Goal: Task Accomplishment & Management: Complete application form

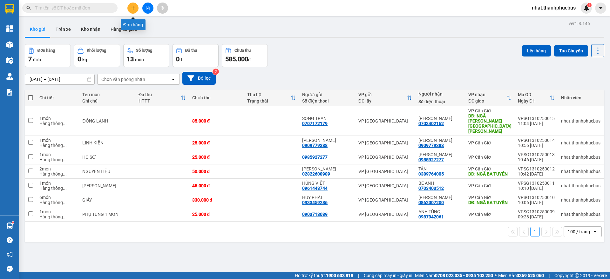
click at [133, 9] on icon "plus" at bounding box center [133, 8] width 4 height 4
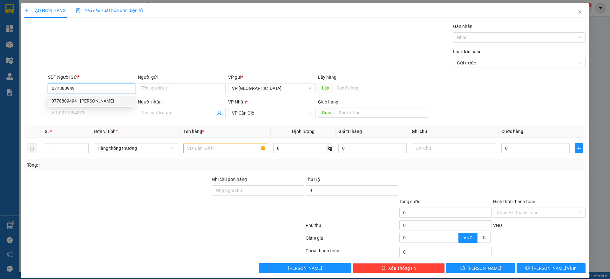
click at [87, 101] on div "0778809494 - [PERSON_NAME]" at bounding box center [90, 100] width 79 height 7
type input "0778809494"
type input "PHƯƠNG"
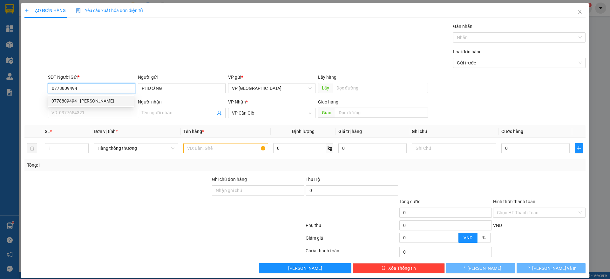
type input "65.000"
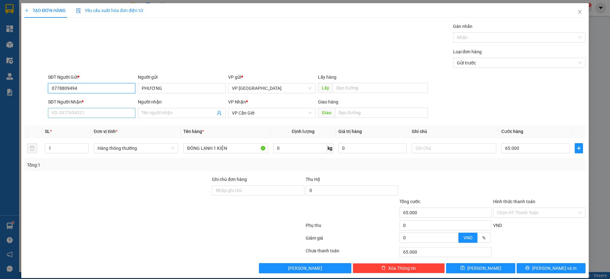
type input "0778809494"
click at [88, 111] on input "SĐT Người Nhận *" at bounding box center [91, 113] width 87 height 10
click at [95, 125] on div "0397153658 - [PERSON_NAME]" at bounding box center [90, 125] width 79 height 7
type input "0397153658"
type input "[PERSON_NAME]"
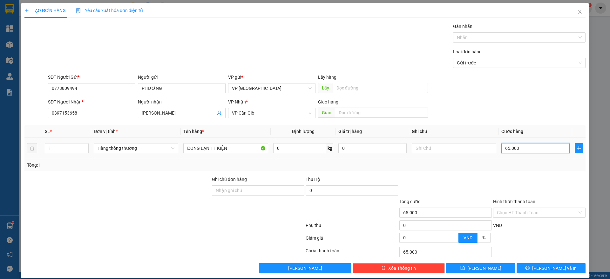
click at [535, 148] on input "65.000" at bounding box center [535, 148] width 68 height 10
type input "5"
type input "55"
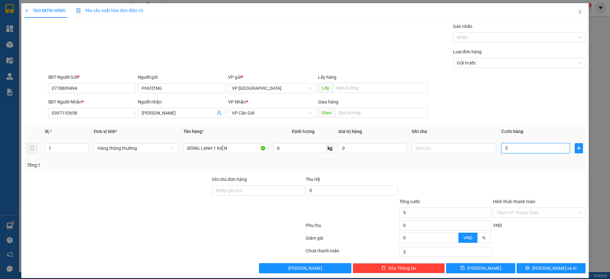
type input "55"
type input "55.000"
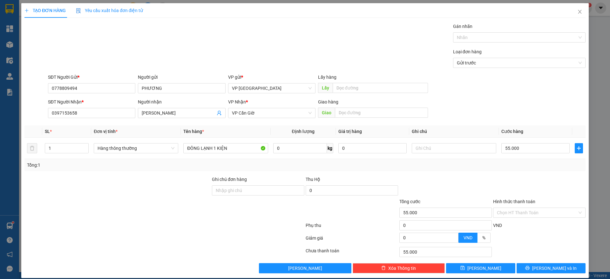
click at [547, 163] on div "Tổng: 1" at bounding box center [305, 165] width 556 height 7
click at [549, 266] on span "[PERSON_NAME] và In" at bounding box center [554, 268] width 44 height 7
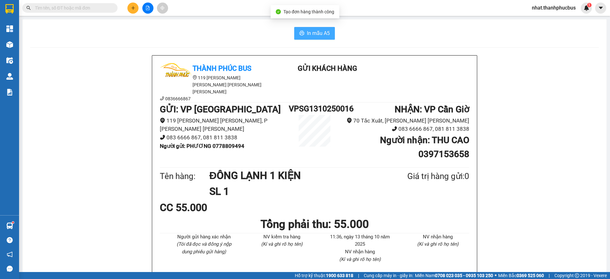
click at [299, 37] on button "In mẫu A5" at bounding box center [314, 33] width 41 height 13
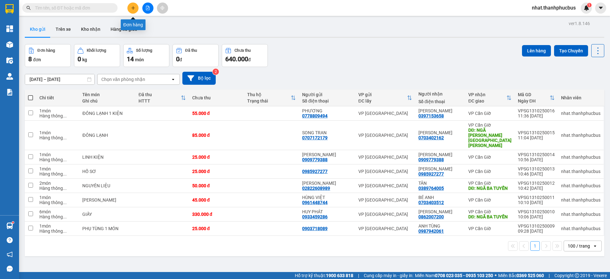
click at [137, 7] on button at bounding box center [132, 8] width 11 height 11
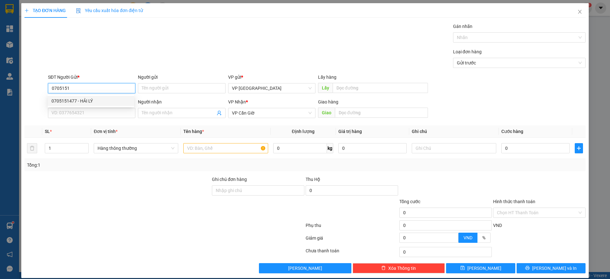
click at [90, 99] on div "0705151477 - HẢI LÝ" at bounding box center [90, 100] width 79 height 7
type input "0705151477"
type input "HẢI LÝ"
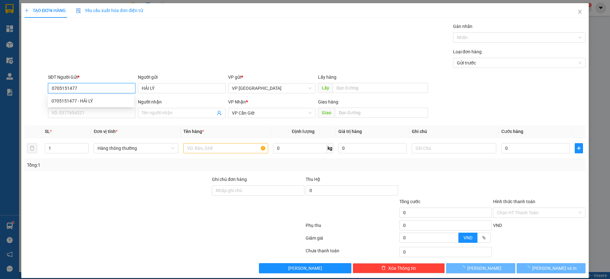
type input "55.000"
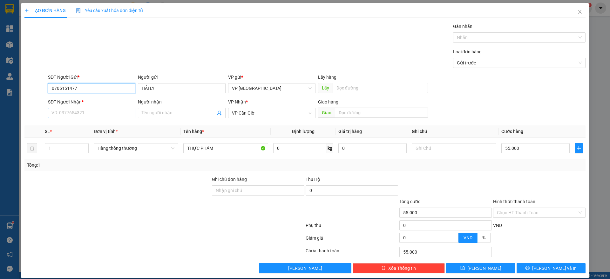
type input "0705151477"
click at [85, 114] on input "SĐT Người Nhận *" at bounding box center [91, 113] width 87 height 10
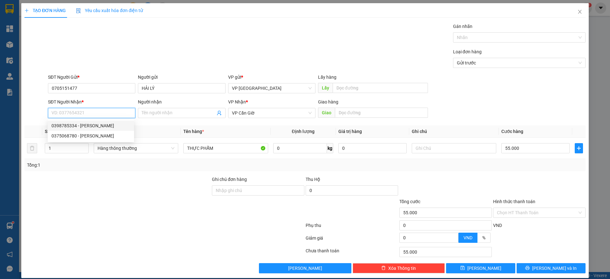
click at [90, 125] on div "0398785334 - [PERSON_NAME]" at bounding box center [90, 125] width 79 height 7
type input "0398785334"
type input "[PERSON_NAME]"
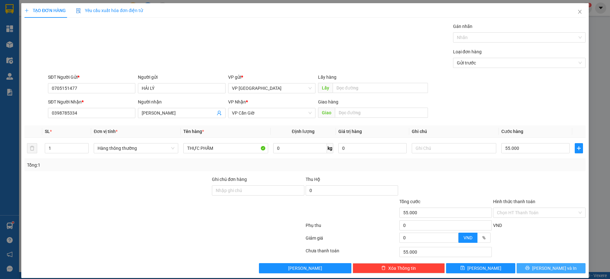
click at [524, 265] on button "[PERSON_NAME] và In" at bounding box center [550, 268] width 69 height 10
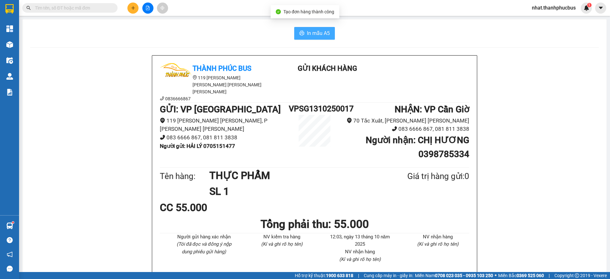
click at [307, 35] on span "In mẫu A5" at bounding box center [318, 33] width 23 height 8
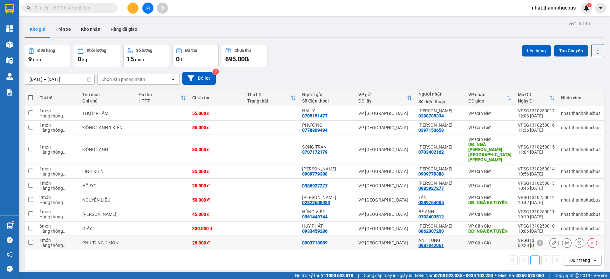
drag, startPoint x: 306, startPoint y: 35, endPoint x: 453, endPoint y: 237, distance: 249.6
click at [453, 237] on td "ANH TÙNG 0987942061" at bounding box center [440, 243] width 50 height 14
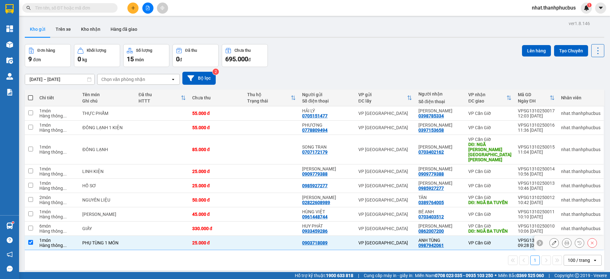
click at [453, 237] on td "ANH TÙNG 0987942061" at bounding box center [440, 243] width 50 height 14
checkbox input "false"
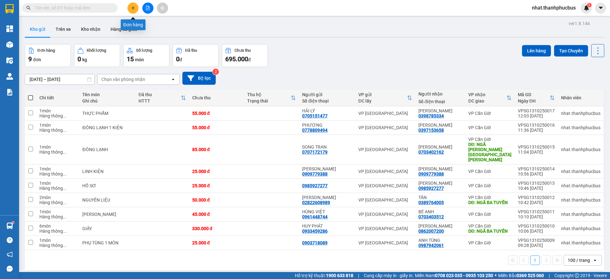
click at [132, 9] on icon "plus" at bounding box center [133, 8] width 4 height 4
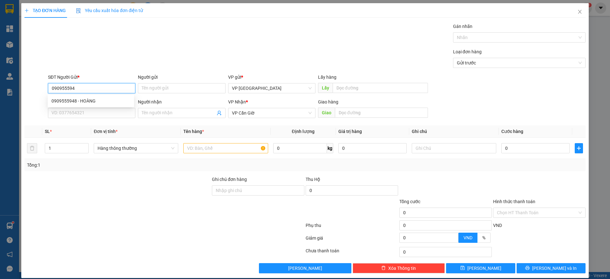
type input "0909555948"
click at [95, 97] on div "0909555948 - HOÀNG" at bounding box center [90, 100] width 79 height 7
type input "HOÀNG"
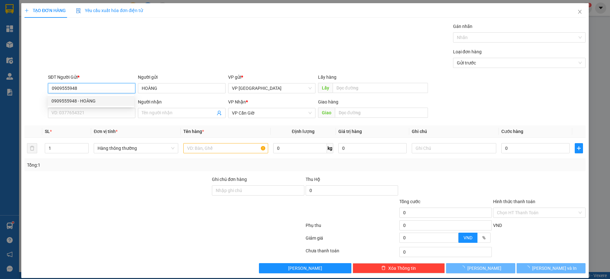
type input "65.000"
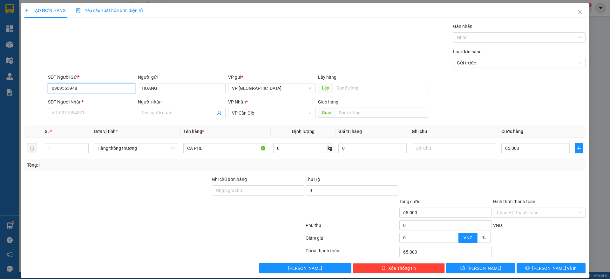
type input "0909555948"
click at [90, 112] on input "SĐT Người Nhận *" at bounding box center [91, 113] width 87 height 10
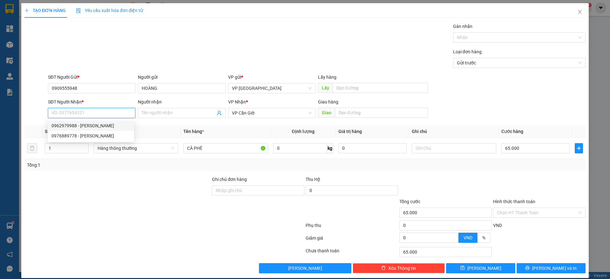
click at [94, 122] on div "0962979988 - [PERSON_NAME]" at bounding box center [90, 125] width 79 height 7
type input "0962979988"
type input "TÍM"
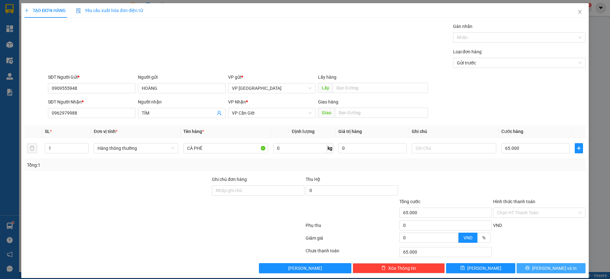
click at [527, 269] on button "[PERSON_NAME] và In" at bounding box center [550, 268] width 69 height 10
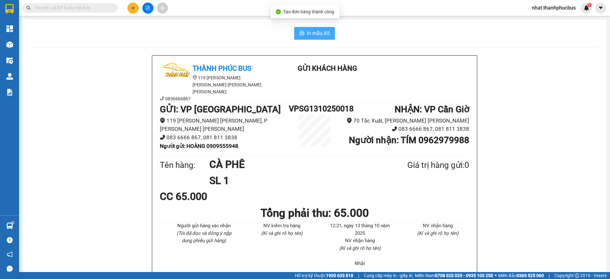
click at [326, 36] on span "In mẫu A5" at bounding box center [318, 33] width 23 height 8
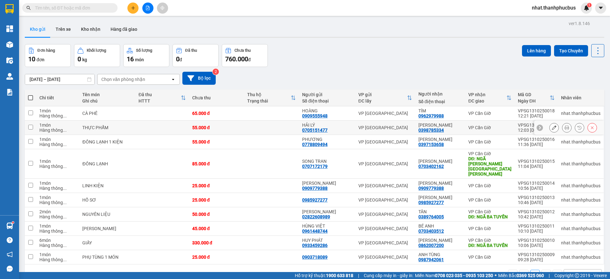
click at [343, 133] on td "HẢI LÝ 0705151477" at bounding box center [327, 128] width 56 height 14
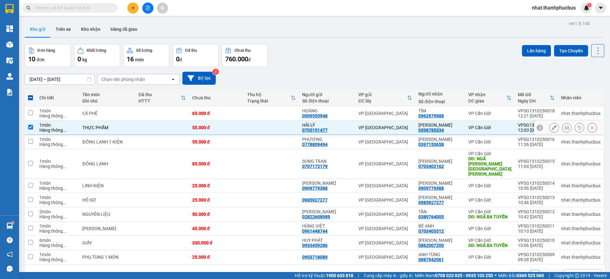
click at [32, 125] on input "checkbox" at bounding box center [30, 127] width 5 height 5
checkbox input "false"
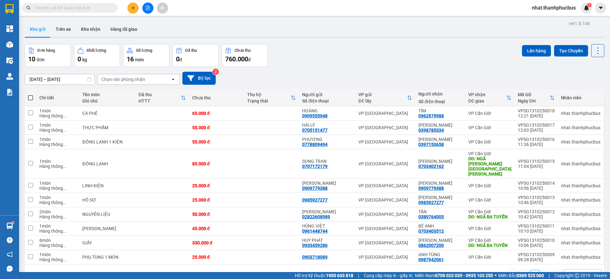
click at [347, 57] on div "Đơn hàng 10 đơn [PERSON_NAME] 0 kg Số [PERSON_NAME] 16 món Đã thu 0 [PERSON_NAM…" at bounding box center [314, 55] width 579 height 23
click at [132, 7] on icon "plus" at bounding box center [133, 8] width 4 height 4
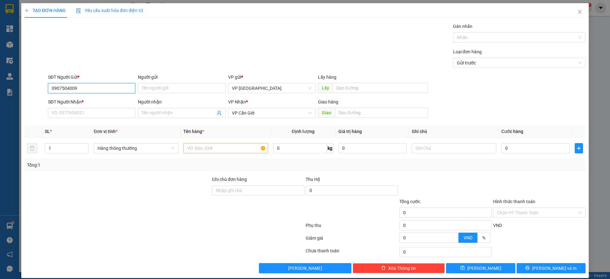
type input "0907504009"
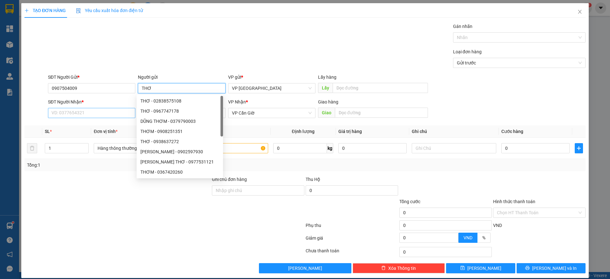
type input "THƠ"
click at [62, 113] on input "SĐT Người Nhận *" at bounding box center [91, 113] width 87 height 10
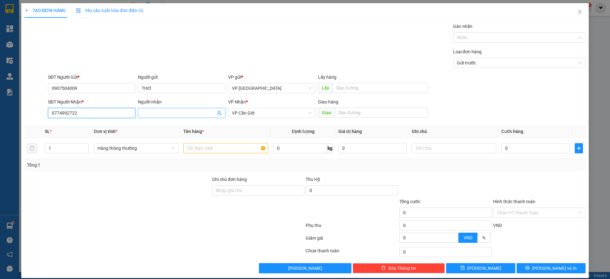
type input "0774992722"
click at [142, 113] on input "Người nhận" at bounding box center [178, 113] width 73 height 7
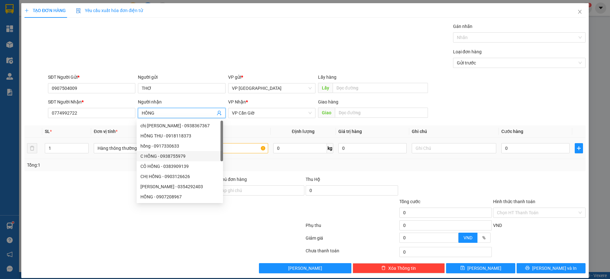
type input "HỒNG"
click at [229, 151] on input "text" at bounding box center [225, 148] width 84 height 10
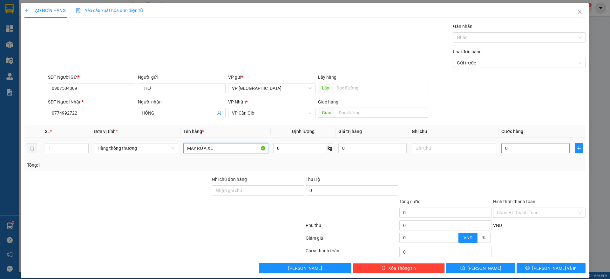
type input "MÁY RỬA XE"
click at [512, 151] on input "0" at bounding box center [535, 148] width 68 height 10
type input "1"
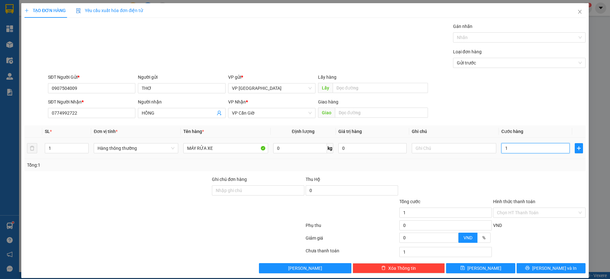
type input "15"
type input "150"
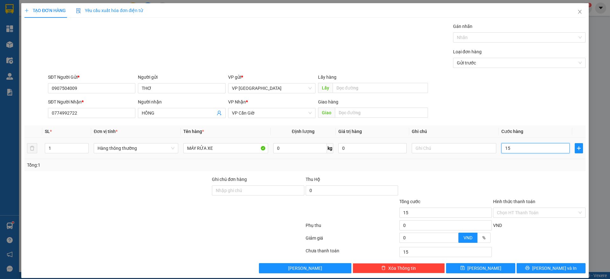
type input "150"
type input "1.500"
type input "15.000"
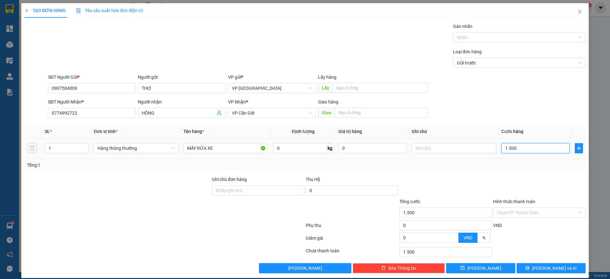
type input "15.000"
type input "150.000"
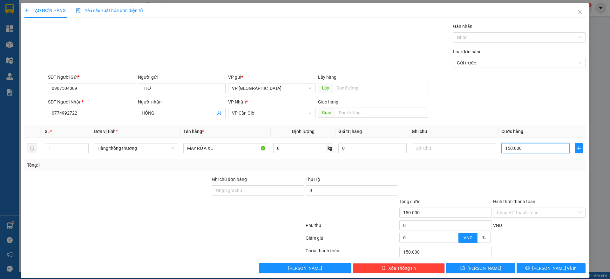
type input "150.000"
click at [525, 269] on button "[PERSON_NAME] và In" at bounding box center [550, 268] width 69 height 10
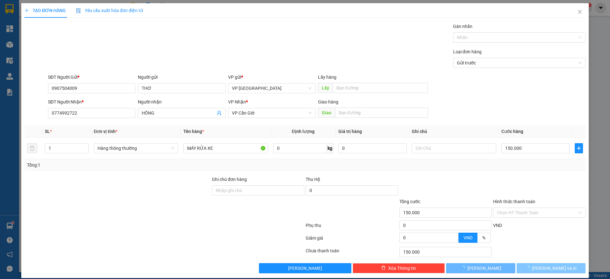
click at [525, 269] on button "[PERSON_NAME] và In" at bounding box center [550, 268] width 69 height 10
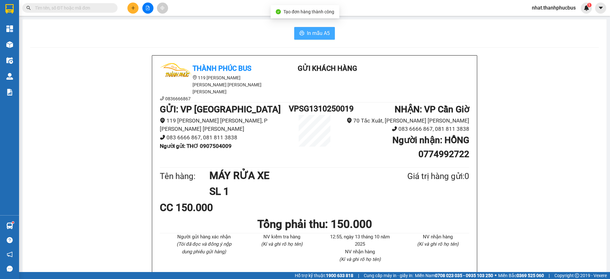
click at [312, 30] on span "In mẫu A5" at bounding box center [318, 33] width 23 height 8
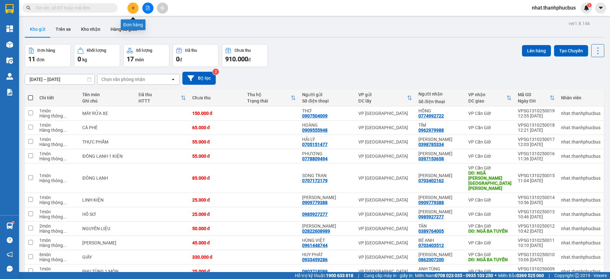
click at [135, 9] on button at bounding box center [132, 8] width 11 height 11
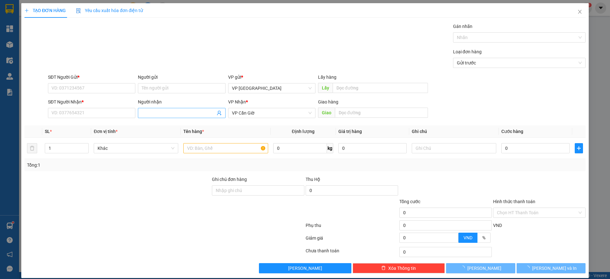
click at [163, 113] on input "Người nhận" at bounding box center [178, 113] width 73 height 7
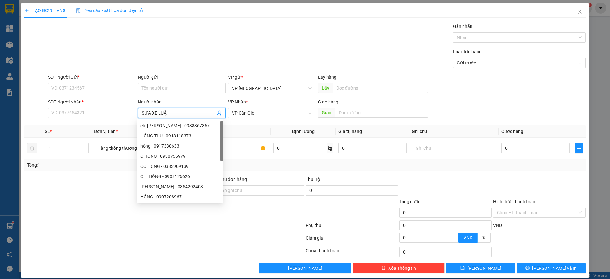
type input "SỬA XE LUẬN"
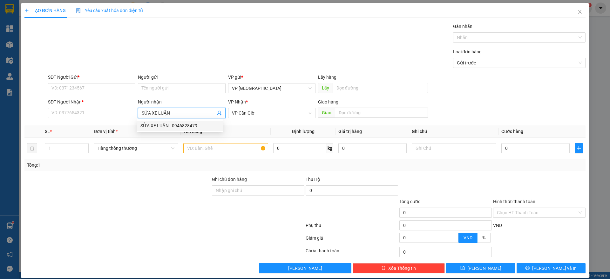
click at [153, 122] on div "SỬA XE LUẬN - 0946828479" at bounding box center [179, 125] width 79 height 7
type input "0946828479"
type input "SỬA XE LUẬN"
click at [83, 112] on input "0946828479" at bounding box center [91, 113] width 87 height 10
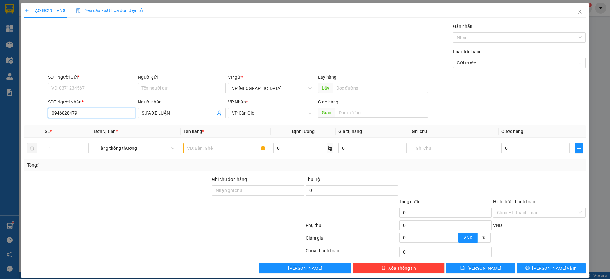
click at [83, 112] on input "0946828479" at bounding box center [91, 113] width 87 height 10
click at [84, 91] on input "SĐT Người Gửi *" at bounding box center [91, 88] width 87 height 10
paste input "0946828479"
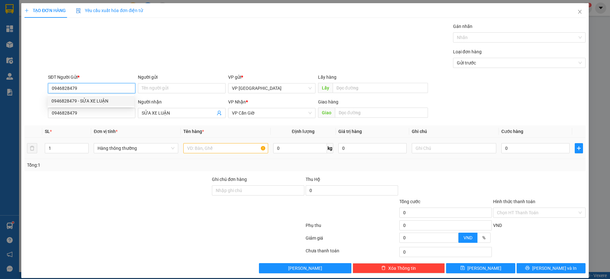
type input "0946828479"
click at [215, 153] on input "text" at bounding box center [225, 148] width 84 height 10
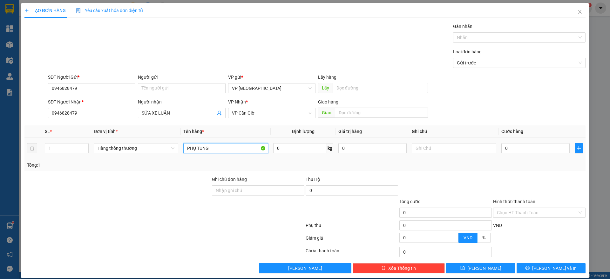
type input "PHỤ TÙNG"
type input "1"
type input "25.000"
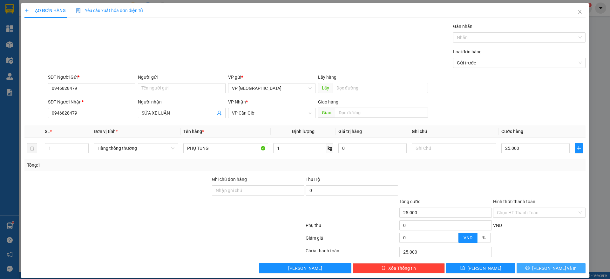
click at [553, 268] on span "[PERSON_NAME] và In" at bounding box center [554, 268] width 44 height 7
click at [541, 265] on span "[PERSON_NAME] và In" at bounding box center [554, 268] width 44 height 7
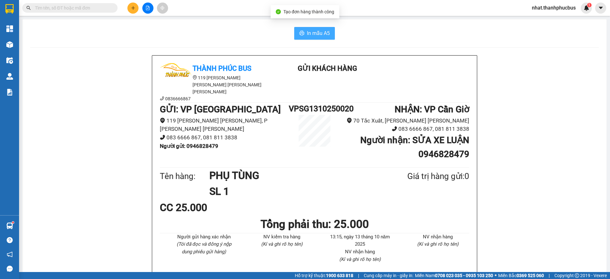
click at [321, 30] on span "In mẫu A5" at bounding box center [318, 33] width 23 height 8
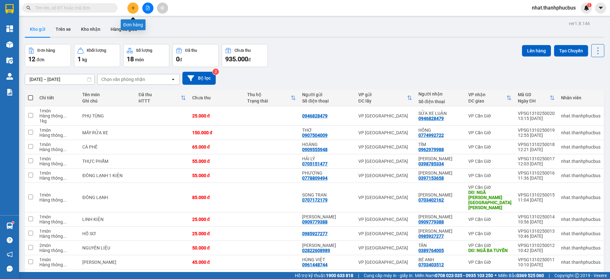
click at [131, 9] on icon "plus" at bounding box center [133, 8] width 4 height 4
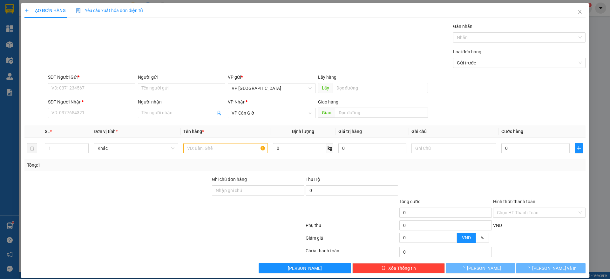
click at [131, 9] on span "Yêu cầu xuất hóa đơn điện tử" at bounding box center [109, 10] width 67 height 5
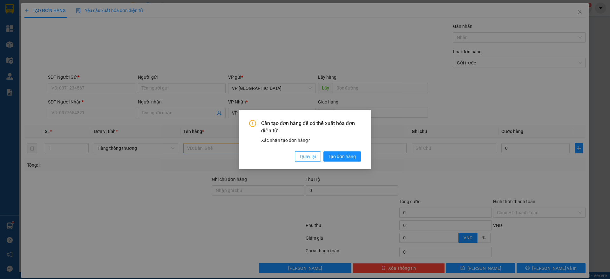
click at [305, 159] on span "Quay lại" at bounding box center [308, 156] width 16 height 7
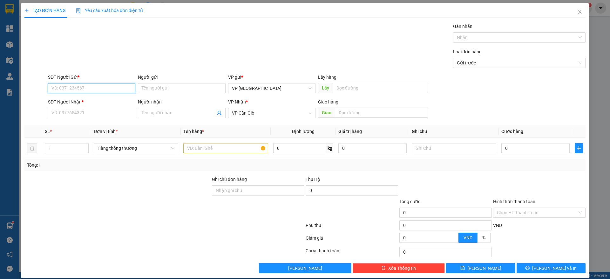
click at [69, 92] on input "SĐT Người Gửi *" at bounding box center [91, 88] width 87 height 10
type input "0909460359"
click at [76, 101] on div "0909460359 - CHÚ 7" at bounding box center [90, 100] width 79 height 7
type input "CHÚ 7"
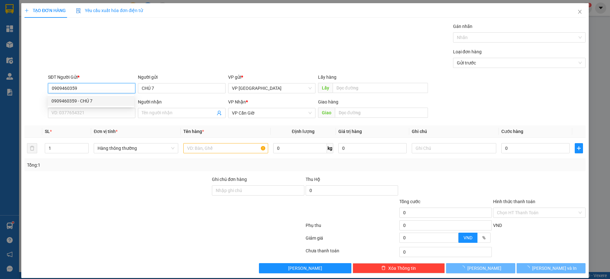
type input "20.000"
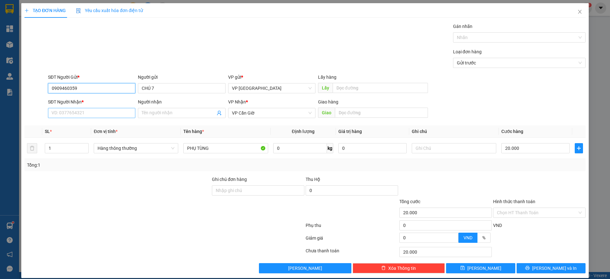
type input "0909460359"
click at [89, 112] on input "SĐT Người Nhận *" at bounding box center [91, 113] width 87 height 10
click at [87, 124] on div "0335735295 - ANH QUẸO" at bounding box center [90, 125] width 79 height 7
type input "0335735295"
type input "ANH QUẸO"
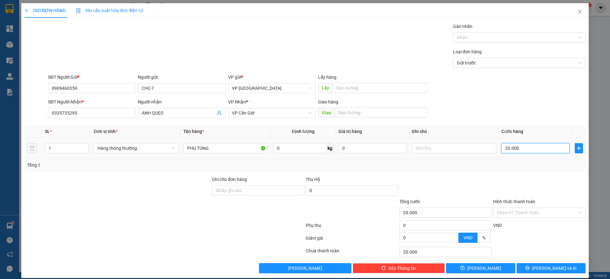
click at [506, 146] on input "20.000" at bounding box center [535, 148] width 68 height 10
type input "2"
type input "25"
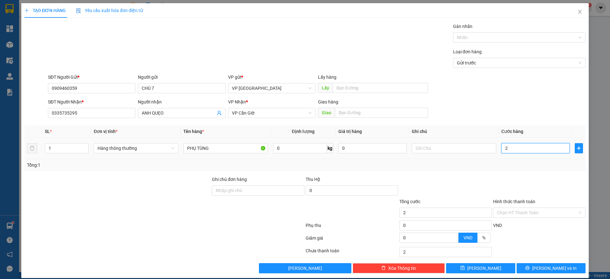
type input "25"
click at [529, 266] on icon "printer" at bounding box center [527, 268] width 4 height 4
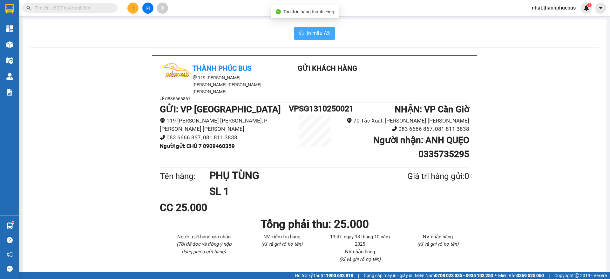
click at [318, 30] on span "In mẫu A5" at bounding box center [318, 33] width 23 height 8
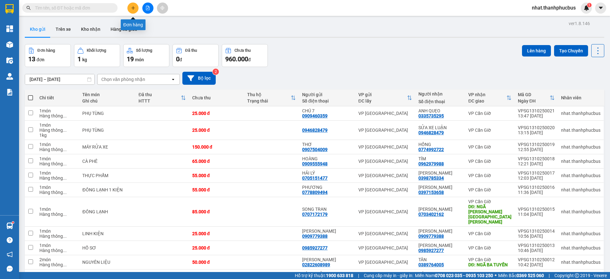
click at [131, 9] on icon "plus" at bounding box center [133, 8] width 4 height 4
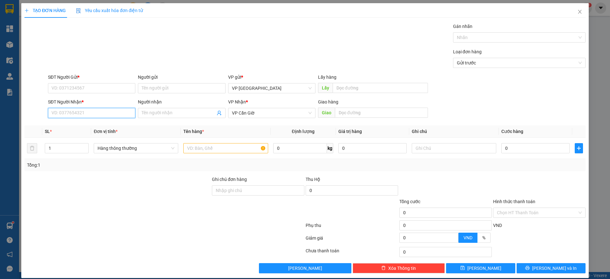
click at [84, 111] on input "SĐT Người Nhận *" at bounding box center [91, 113] width 87 height 10
type input "0909779388"
click at [78, 126] on div "0909779388 - [PERSON_NAME]" at bounding box center [90, 125] width 79 height 7
type input "[PERSON_NAME]"
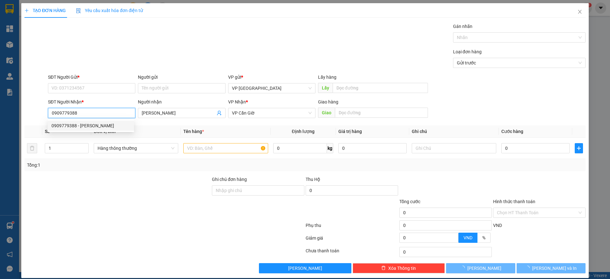
type input "25.000"
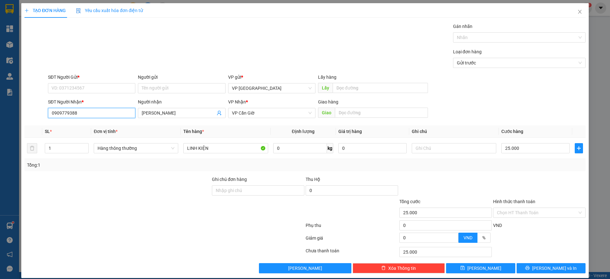
click at [114, 109] on input "0909779388" at bounding box center [91, 113] width 87 height 10
click at [93, 84] on input "SĐT Người Gửi *" at bounding box center [91, 88] width 87 height 10
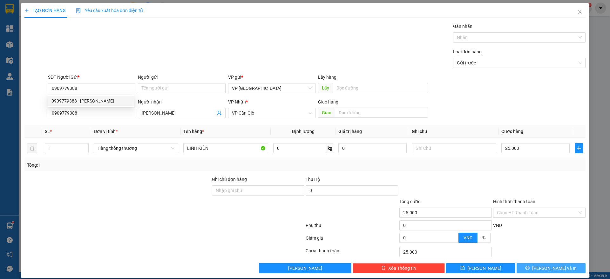
click at [526, 264] on button "[PERSON_NAME] và In" at bounding box center [550, 268] width 69 height 10
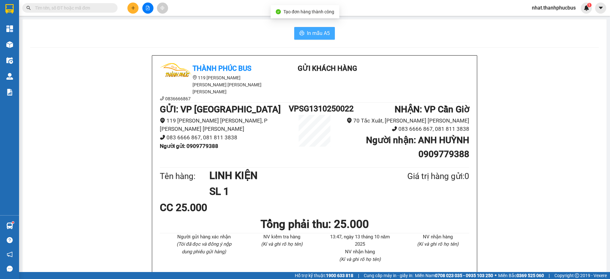
click at [319, 33] on span "In mẫu A5" at bounding box center [318, 33] width 23 height 8
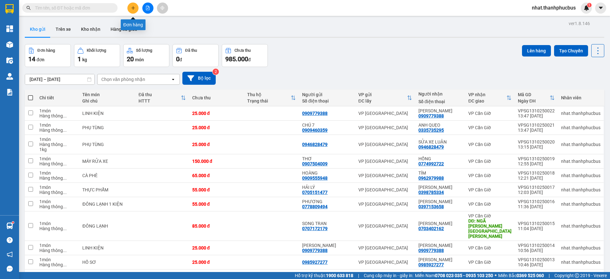
click at [131, 10] on icon "plus" at bounding box center [133, 8] width 4 height 4
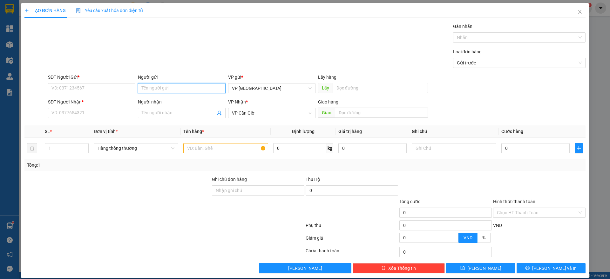
click at [153, 93] on input "Người gửi" at bounding box center [181, 88] width 87 height 10
click at [184, 88] on input "[PERSON_NAME] MY" at bounding box center [181, 88] width 87 height 10
type input "HOÀNG MY"
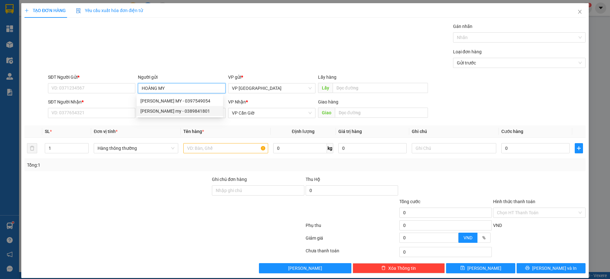
click at [184, 108] on div "[PERSON_NAME] my - 0389841801" at bounding box center [179, 111] width 79 height 7
type input "0389841801"
type input "hoàng my"
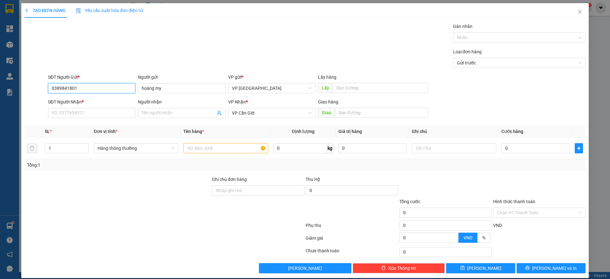
click at [78, 89] on input "0389841801" at bounding box center [91, 88] width 87 height 10
click at [78, 115] on input "SĐT Người Nhận *" at bounding box center [91, 113] width 87 height 10
paste input "0389841801"
type input "0389841801"
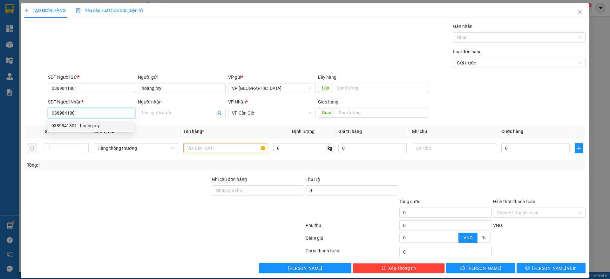
click at [85, 127] on div "0389841801 - hoàng my" at bounding box center [90, 125] width 79 height 7
type input "hoàng my"
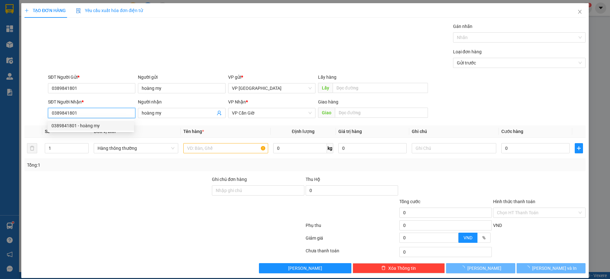
type input "25.000"
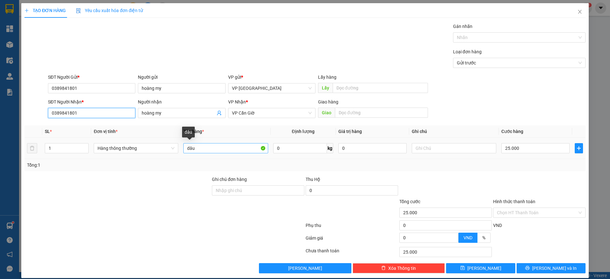
type input "0389841801"
click at [230, 144] on input "dâu" at bounding box center [225, 148] width 84 height 10
click at [525, 268] on button "[PERSON_NAME] và In" at bounding box center [550, 268] width 69 height 10
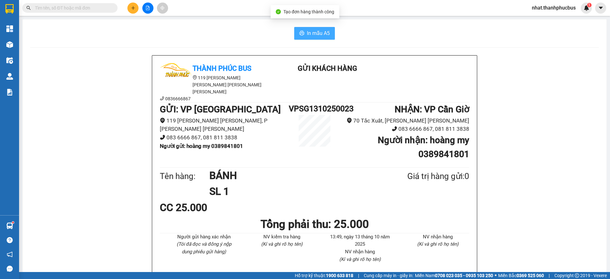
click at [322, 34] on span "In mẫu A5" at bounding box center [318, 33] width 23 height 8
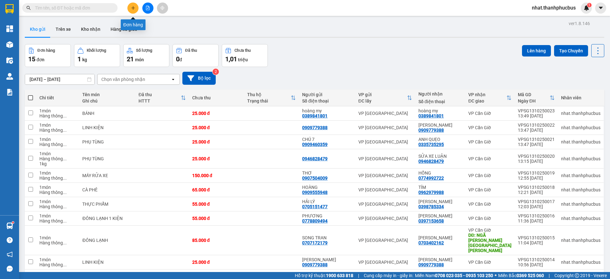
click at [137, 5] on button at bounding box center [132, 8] width 11 height 11
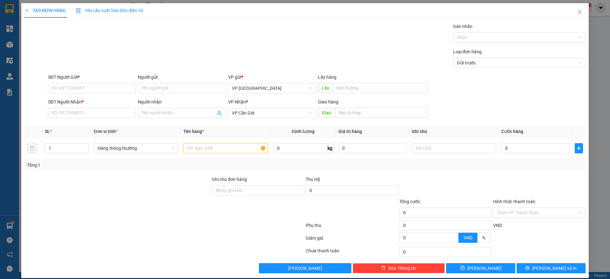
click at [158, 81] on div "Người gửi" at bounding box center [181, 79] width 87 height 10
click at [160, 102] on div "Người nhận" at bounding box center [181, 101] width 87 height 7
click at [160, 110] on input "Người nhận" at bounding box center [178, 113] width 73 height 7
click at [159, 93] on input "Người gửi" at bounding box center [181, 88] width 87 height 10
type input "[PERSON_NAME]"
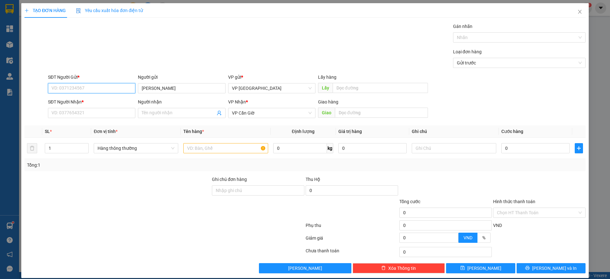
click at [74, 89] on input "SĐT Người Gửi *" at bounding box center [91, 88] width 87 height 10
type input "190026670"
click at [66, 108] on input "SĐT Người Nhận *" at bounding box center [91, 113] width 87 height 10
type input "0932057648"
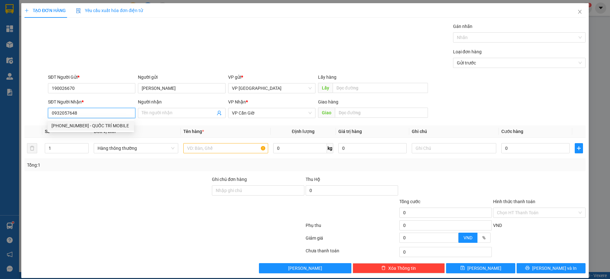
click at [90, 124] on div "[PHONE_NUMBER] - QUỐC TRÍ MOBILE" at bounding box center [90, 125] width 79 height 7
type input "QUỐC TRÍ MOBILE"
type input "NGÃ BA TUYẾN"
type input "N3"
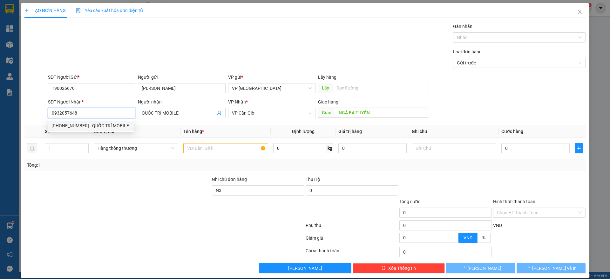
type input "35.000"
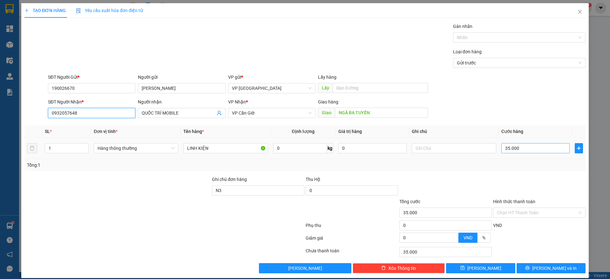
type input "0932057648"
click at [504, 148] on input "35.000" at bounding box center [535, 148] width 68 height 10
type input "2"
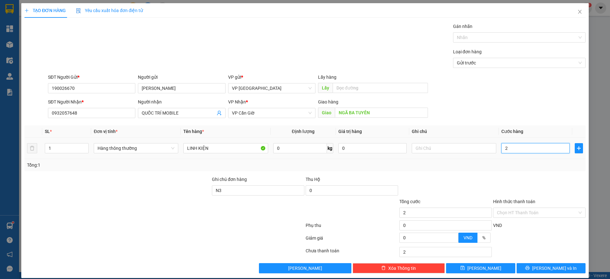
type input "25"
type input "250"
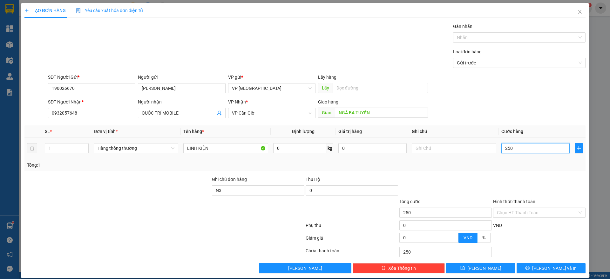
type input "2.500"
type input "25.000"
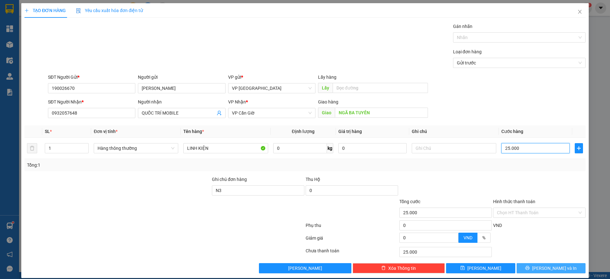
type input "25.000"
click at [533, 270] on button "[PERSON_NAME] và In" at bounding box center [550, 268] width 69 height 10
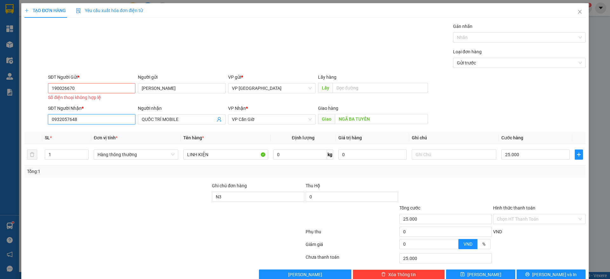
click at [60, 115] on input "0932057648" at bounding box center [91, 119] width 87 height 10
click at [61, 94] on div "Số điện thoại không hợp lệ" at bounding box center [91, 97] width 87 height 7
click at [62, 91] on input "190026670" at bounding box center [91, 88] width 87 height 10
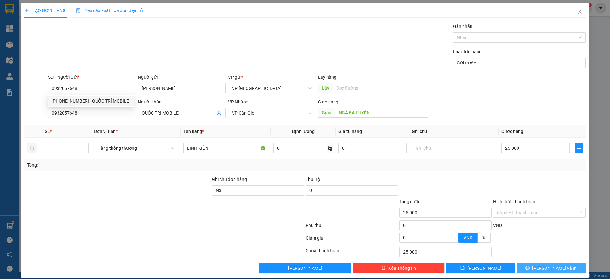
click at [544, 266] on span "[PERSON_NAME] và In" at bounding box center [554, 268] width 44 height 7
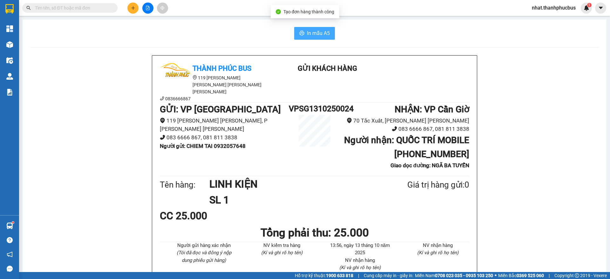
click at [323, 33] on span "In mẫu A5" at bounding box center [318, 33] width 23 height 8
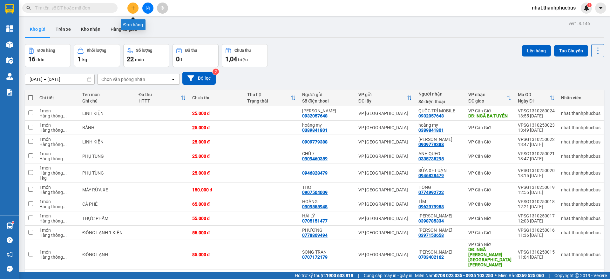
click at [134, 13] on button at bounding box center [132, 8] width 11 height 11
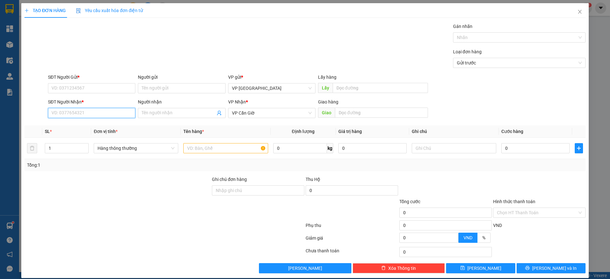
click at [72, 109] on input "SĐT Người Nhận *" at bounding box center [91, 113] width 87 height 10
click at [81, 125] on div "0909779388 - [PERSON_NAME]" at bounding box center [90, 125] width 79 height 7
type input "0909779388"
type input "[PERSON_NAME]"
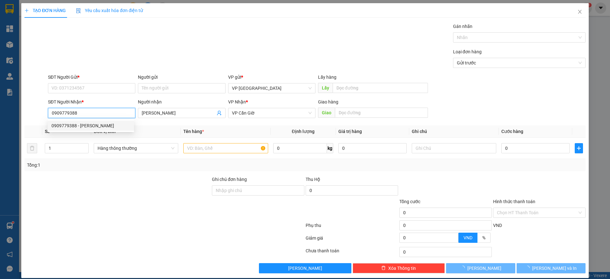
type input "25.000"
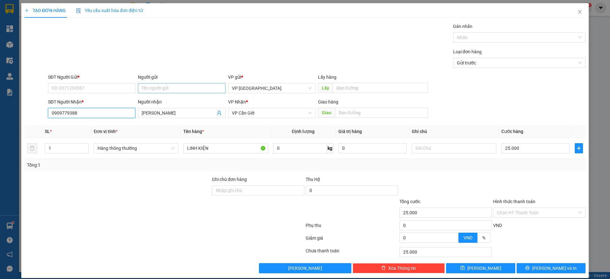
type input "0909779388"
click at [149, 93] on input "Người gửi" at bounding box center [181, 88] width 87 height 10
type input "R"
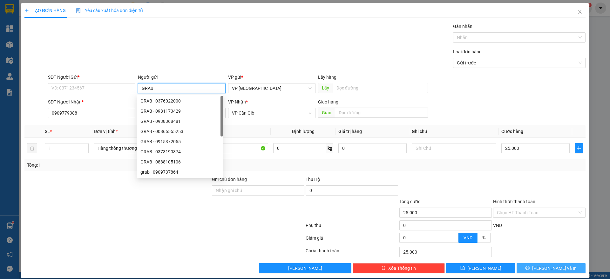
type input "GRAB"
click at [549, 268] on span "[PERSON_NAME] và In" at bounding box center [554, 268] width 44 height 7
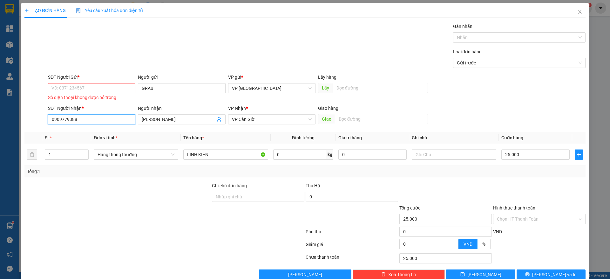
click at [62, 120] on input "0909779388" at bounding box center [91, 119] width 87 height 10
click at [69, 87] on input "SĐT Người Gửi *" at bounding box center [91, 88] width 87 height 10
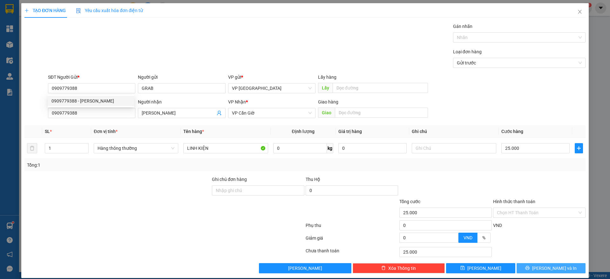
click at [546, 270] on span "[PERSON_NAME] và In" at bounding box center [554, 268] width 44 height 7
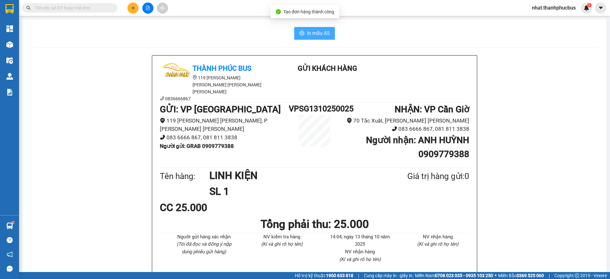
click at [315, 30] on span "In mẫu A5" at bounding box center [318, 33] width 23 height 8
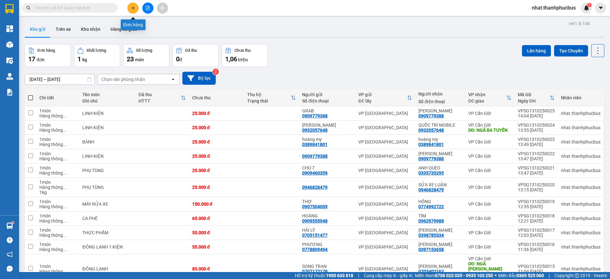
click at [131, 8] on icon "plus" at bounding box center [133, 8] width 4 height 4
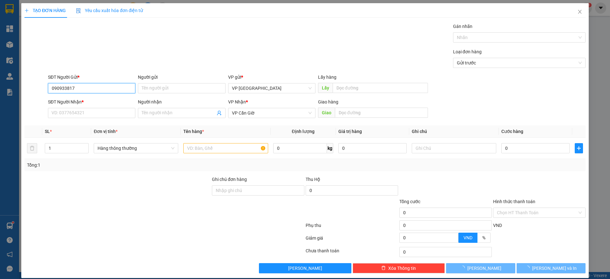
type input "0909338170"
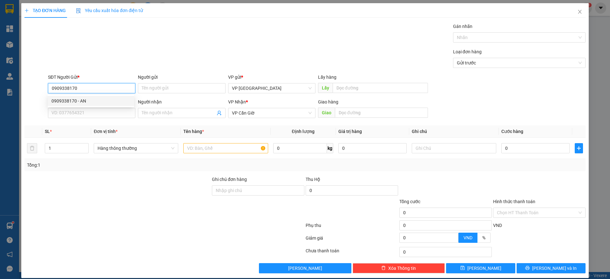
click at [92, 104] on div "0909338170 - AN" at bounding box center [90, 100] width 79 height 7
type input "AN"
type input "25.000"
type input "0909338170"
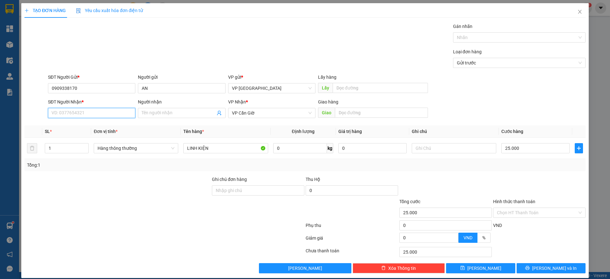
click at [79, 118] on input "SĐT Người Nhận *" at bounding box center [91, 113] width 87 height 10
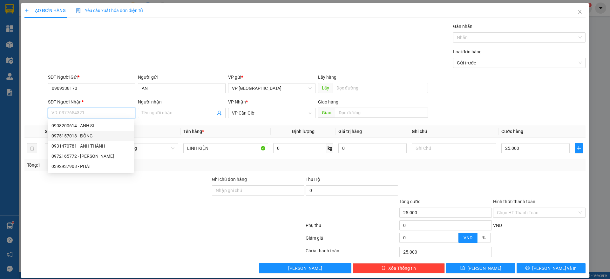
click at [99, 135] on div "0975157018 - ĐÔNG" at bounding box center [90, 135] width 79 height 7
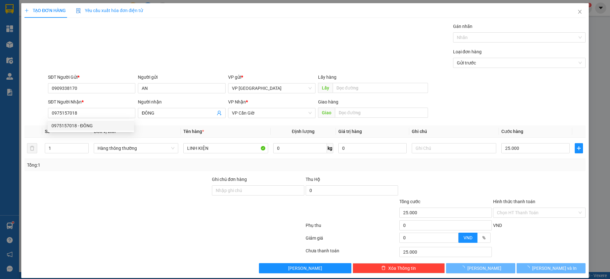
click at [99, 135] on th "Đơn vị tính *" at bounding box center [136, 131] width 90 height 12
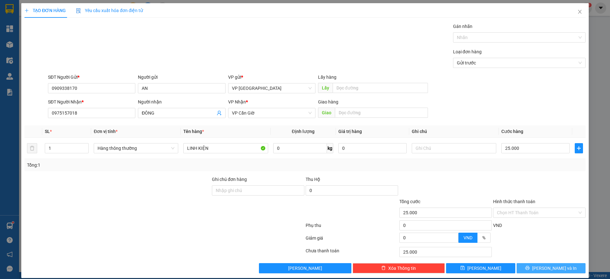
click at [543, 268] on span "[PERSON_NAME] và In" at bounding box center [554, 268] width 44 height 7
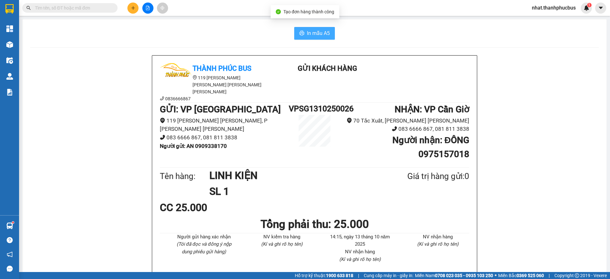
click at [319, 32] on span "In mẫu A5" at bounding box center [318, 33] width 23 height 8
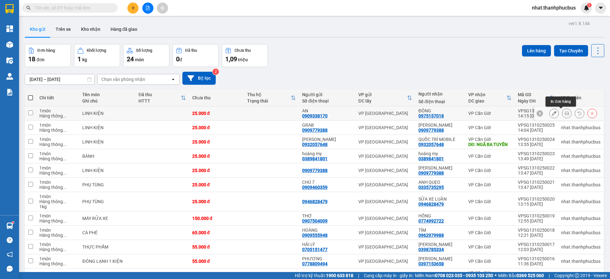
click at [562, 115] on button at bounding box center [566, 113] width 9 height 11
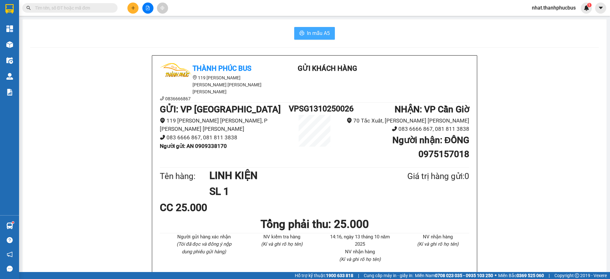
click at [321, 35] on span "In mẫu A5" at bounding box center [318, 33] width 23 height 8
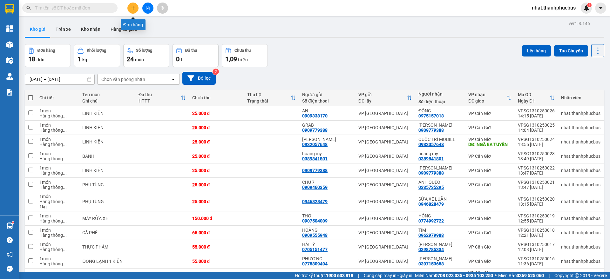
click at [135, 10] on icon "plus" at bounding box center [133, 8] width 4 height 4
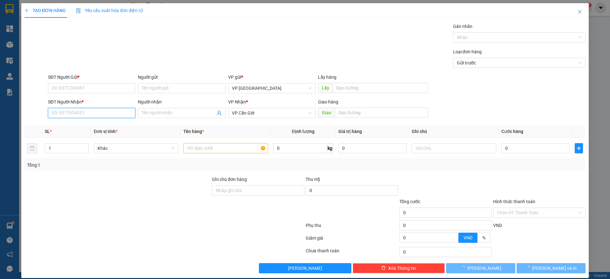
click at [81, 115] on input "SĐT Người Nhận *" at bounding box center [91, 113] width 87 height 10
type input "0"
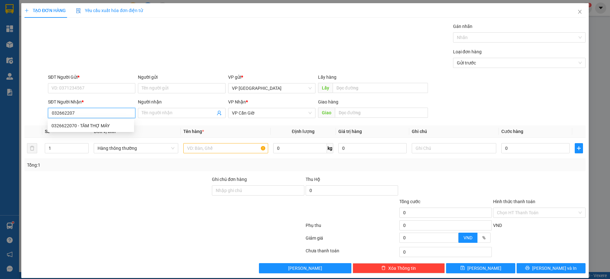
type input "0326622070"
click at [81, 123] on div "0326622070 - TÂM THỢ MÁY" at bounding box center [90, 125] width 79 height 7
type input "TÂM THỢ MÁY"
type input "đồng hoà"
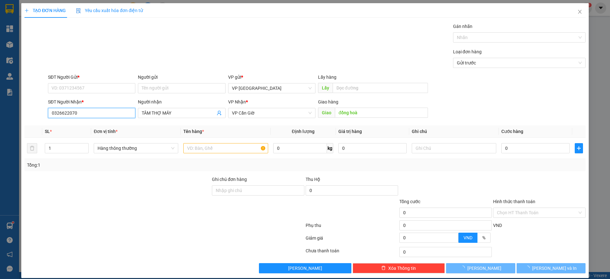
type input "35.000"
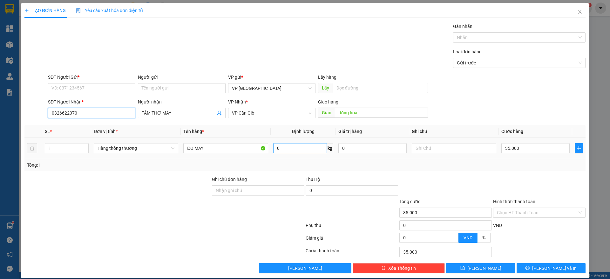
type input "0326622070"
click at [287, 152] on input "0" at bounding box center [300, 148] width 54 height 10
type input "1"
type input "25.000"
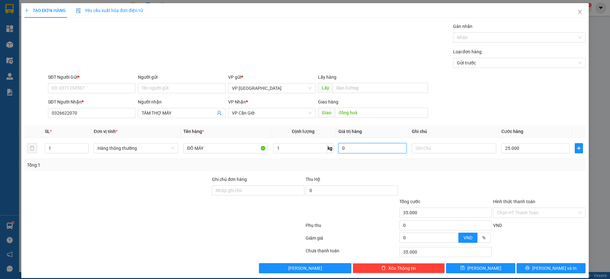
type input "25.000"
click at [540, 267] on span "[PERSON_NAME] và In" at bounding box center [554, 268] width 44 height 7
click at [97, 113] on input "0326622070" at bounding box center [91, 113] width 87 height 10
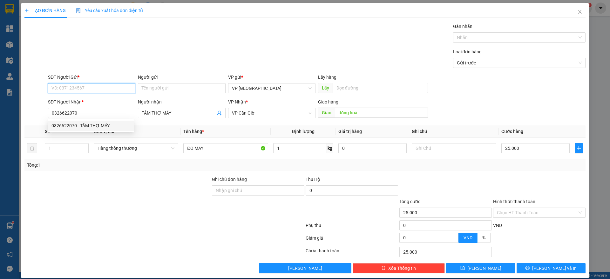
click at [79, 91] on input "SĐT Người Gửi *" at bounding box center [91, 88] width 87 height 10
paste input "0326622070"
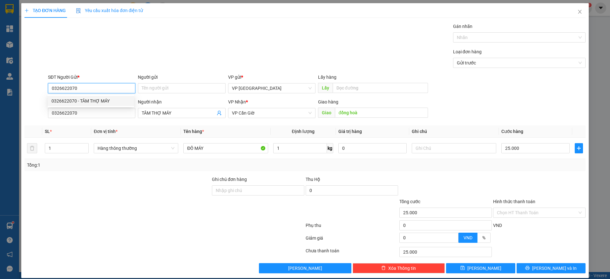
type input "0326622070"
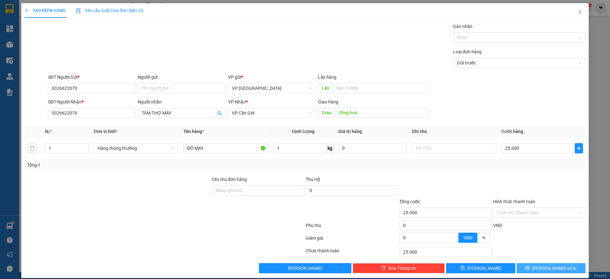
click at [544, 265] on span "[PERSON_NAME] và In" at bounding box center [554, 268] width 44 height 7
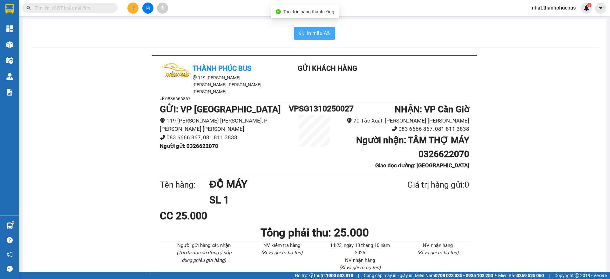
click at [307, 33] on span "In mẫu A5" at bounding box center [318, 33] width 23 height 8
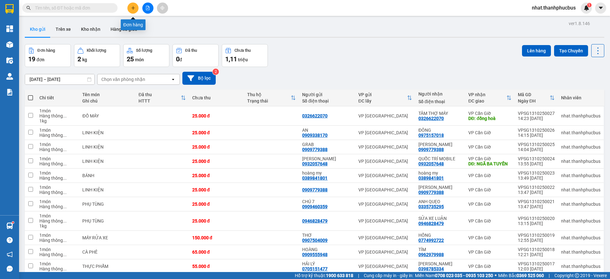
click at [131, 10] on icon "plus" at bounding box center [133, 8] width 4 height 4
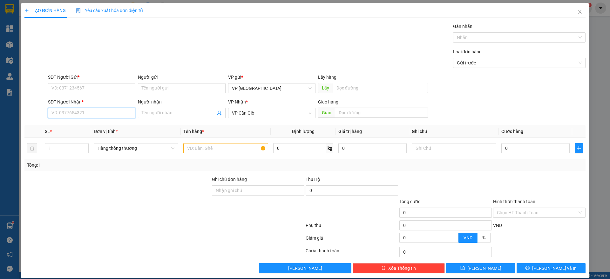
click at [57, 111] on input "SĐT Người Nhận *" at bounding box center [91, 113] width 87 height 10
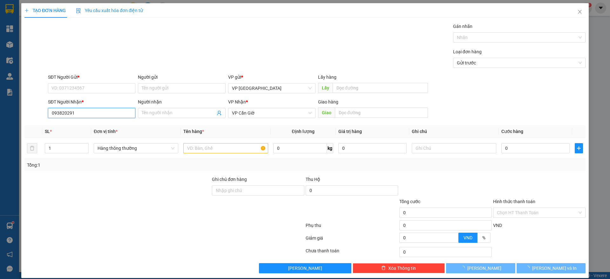
type input "0938202913"
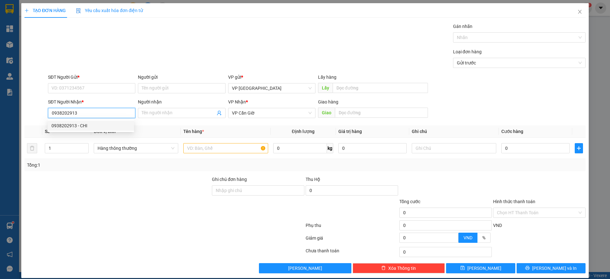
click at [70, 127] on div "0938202913 - CHI" at bounding box center [90, 125] width 79 height 7
type input "CHI"
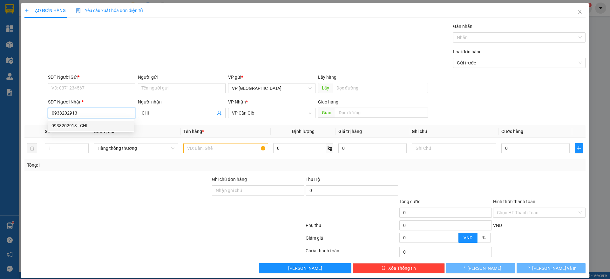
type input "45.000"
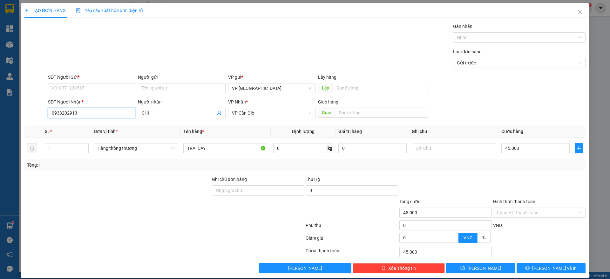
click at [98, 114] on input "0938202913" at bounding box center [91, 113] width 87 height 10
click at [97, 87] on input "SĐT Người Gửi *" at bounding box center [91, 88] width 87 height 10
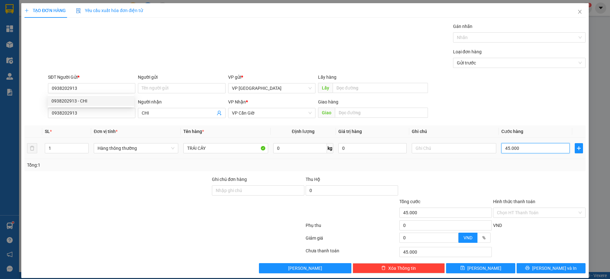
click at [517, 150] on input "45.000" at bounding box center [535, 148] width 68 height 10
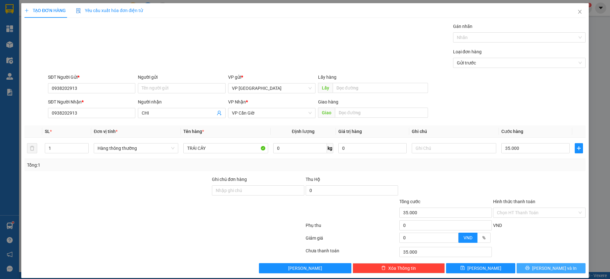
click at [542, 265] on span "[PERSON_NAME] và In" at bounding box center [554, 268] width 44 height 7
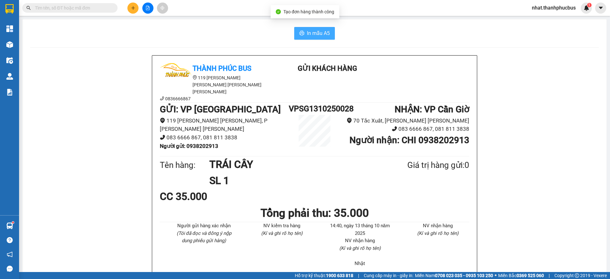
click at [321, 32] on span "In mẫu A5" at bounding box center [318, 33] width 23 height 8
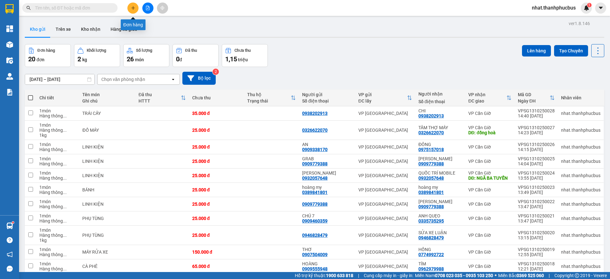
click at [130, 8] on button at bounding box center [132, 8] width 11 height 11
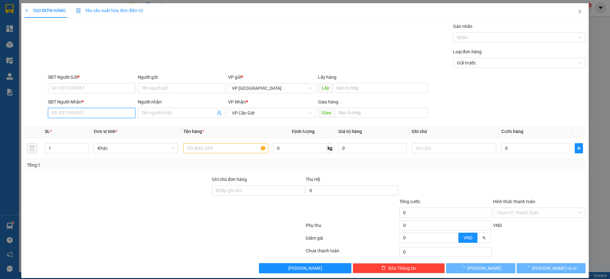
click at [78, 116] on input "SĐT Người Nhận *" at bounding box center [91, 113] width 87 height 10
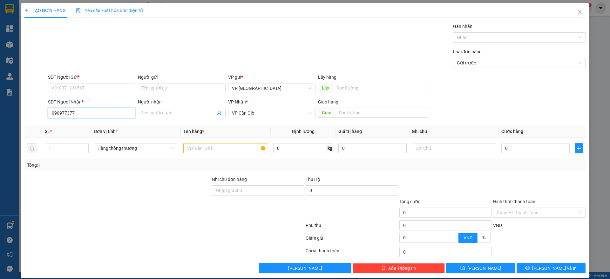
type input "0909773770"
click at [78, 128] on div "0909773770 - CHỊ DIỄM" at bounding box center [90, 125] width 79 height 7
type input "CHỊ DIỄM"
type input "35.000"
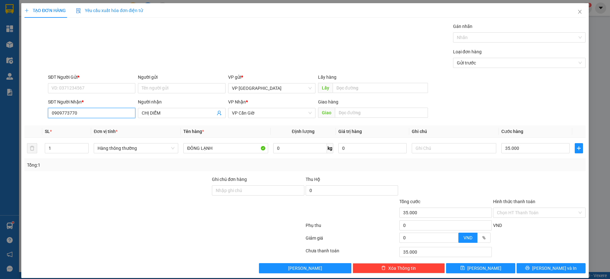
click at [88, 112] on input "0909773770" at bounding box center [91, 113] width 87 height 10
type input "0909773770"
click at [87, 88] on input "SĐT Người Gửi *" at bounding box center [91, 88] width 87 height 10
paste input "0909773770"
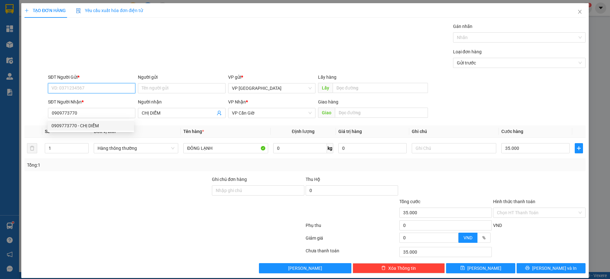
type input "0909773770"
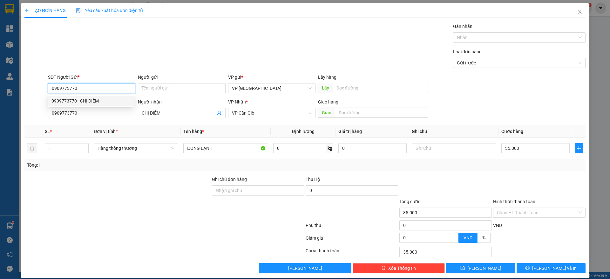
click at [73, 102] on div "0909773770 - CHỊ DIỄM" at bounding box center [90, 100] width 79 height 7
type input "CHỊ DIỄM"
type input "0909773770"
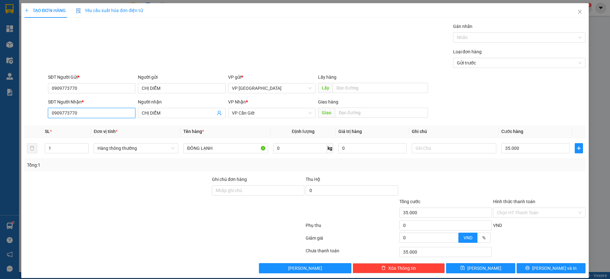
click at [99, 115] on input "0909773770" at bounding box center [91, 113] width 87 height 10
type input "0909912626"
click at [177, 113] on input "CHỊ DIỄM" at bounding box center [178, 113] width 73 height 7
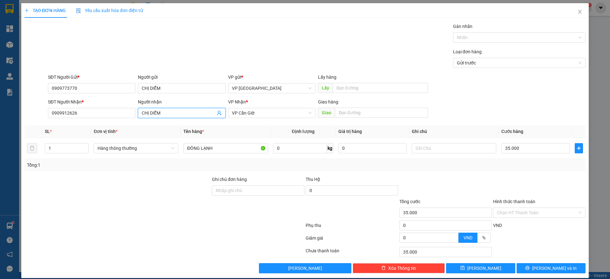
click at [177, 113] on input "CHỊ DIỄM" at bounding box center [178, 113] width 73 height 7
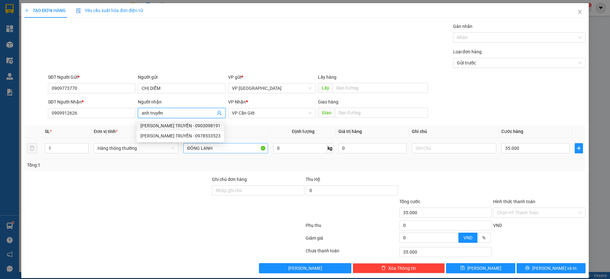
type input "anh truyền"
click at [221, 151] on input "ĐÔNG LẠNH" at bounding box center [225, 148] width 84 height 10
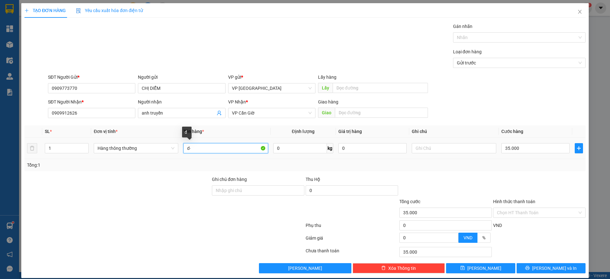
type input "d"
type input "đồ dùng"
click at [520, 149] on input "35.000" at bounding box center [535, 148] width 68 height 10
type input "2"
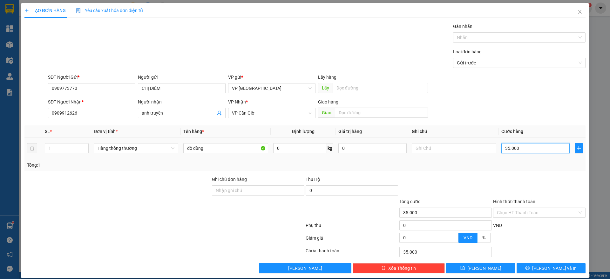
type input "2"
type input "25"
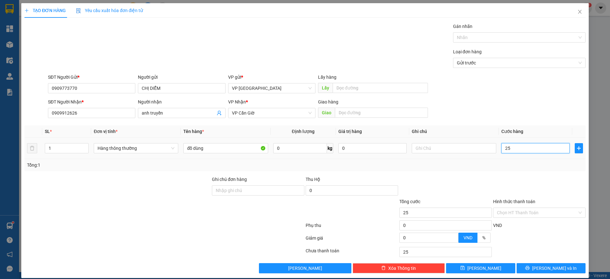
type input "250"
type input "2.500"
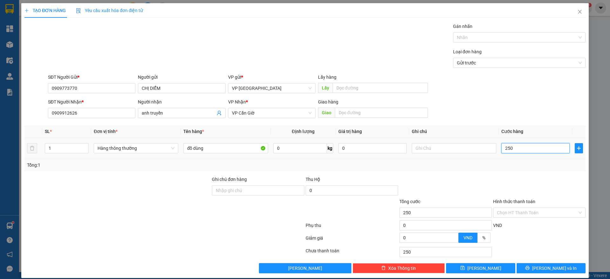
type input "2.500"
type input "25.000"
click at [528, 270] on button "[PERSON_NAME] và In" at bounding box center [550, 268] width 69 height 10
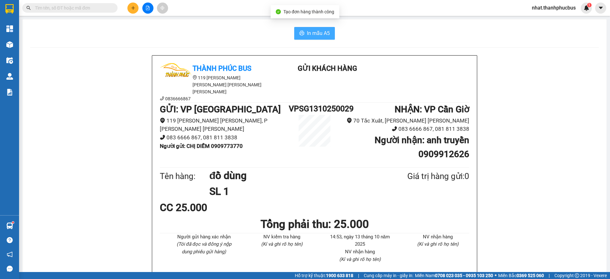
click at [312, 34] on span "In mẫu A5" at bounding box center [318, 33] width 23 height 8
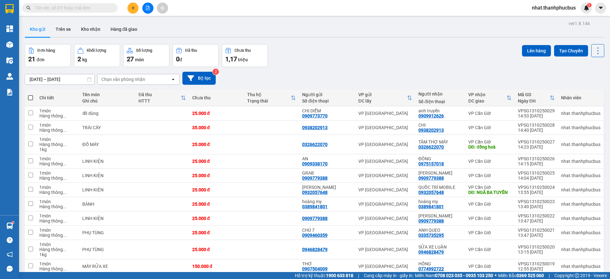
click at [410, 91] on th "VP gửi ĐC lấy" at bounding box center [385, 98] width 60 height 17
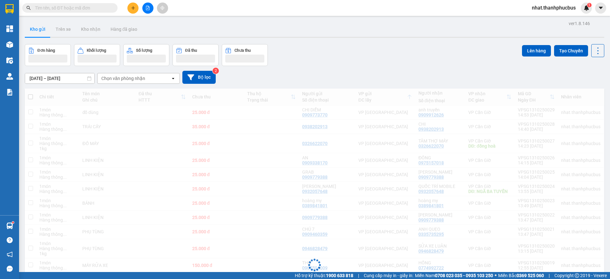
click at [411, 93] on div "Đang tải dữ liệu" at bounding box center [314, 270] width 579 height 363
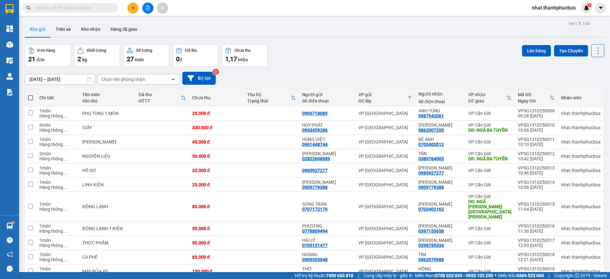
click at [31, 97] on span at bounding box center [30, 97] width 5 height 5
click at [30, 95] on input "checkbox" at bounding box center [30, 95] width 0 height 0
checkbox input "true"
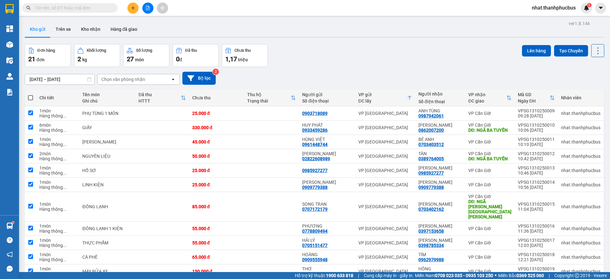
checkbox input "true"
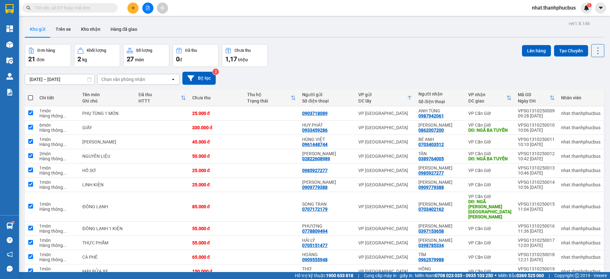
checkbox input "true"
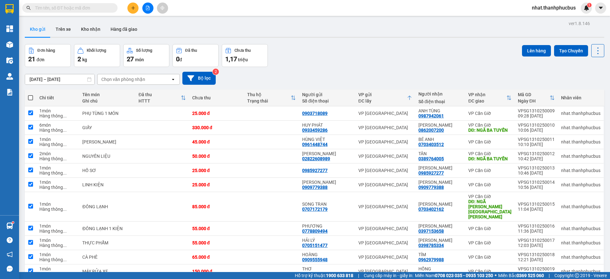
checkbox input "true"
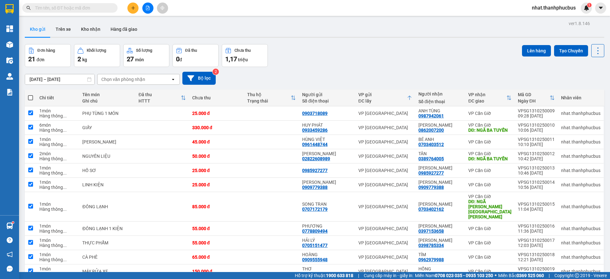
checkbox input "true"
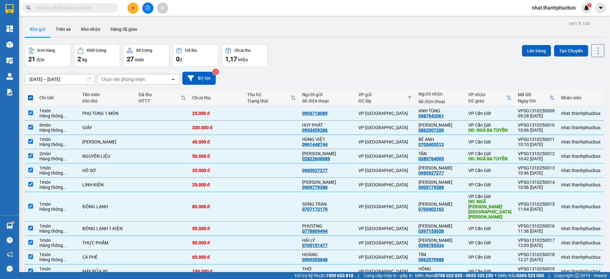
click at [525, 56] on div "Lên hàng Tạo Chuyến" at bounding box center [563, 50] width 82 height 13
click at [529, 50] on button "Lên hàng" at bounding box center [536, 50] width 29 height 11
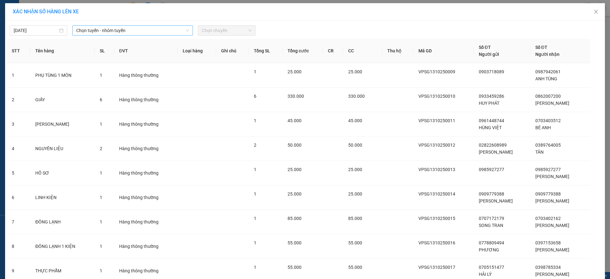
click at [134, 30] on span "Chọn tuyến - nhóm tuyến" at bounding box center [132, 31] width 113 height 10
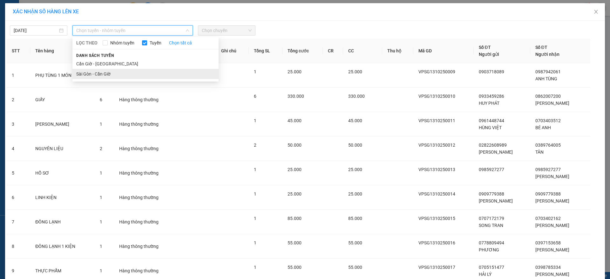
click at [94, 70] on li "Sài Gòn - Cần Giờ" at bounding box center [145, 74] width 146 height 10
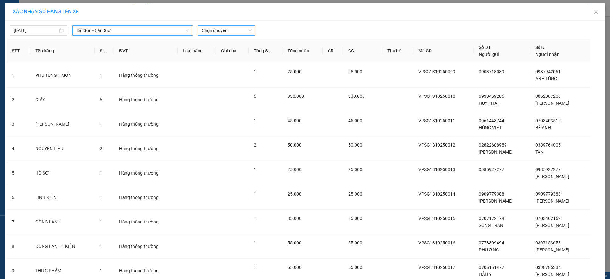
click at [216, 34] on span "Chọn chuyến" at bounding box center [227, 31] width 50 height 10
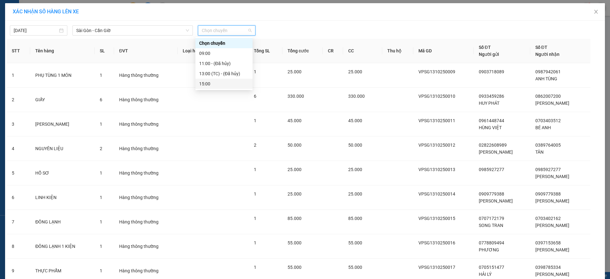
click at [218, 80] on div "15:00" at bounding box center [224, 83] width 50 height 7
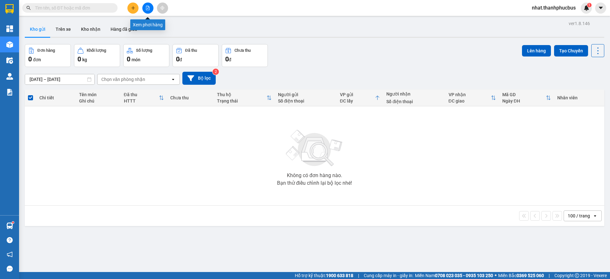
click at [147, 9] on icon "file-add" at bounding box center [147, 8] width 4 height 4
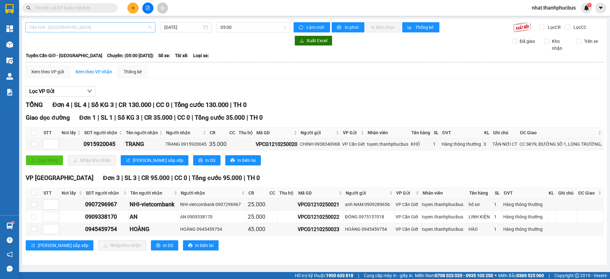
click at [90, 26] on span "Cần Giờ - [GEOGRAPHIC_DATA]" at bounding box center [90, 28] width 122 height 10
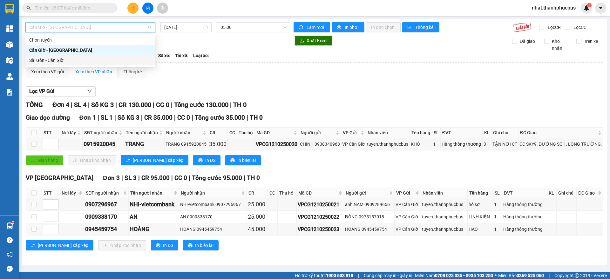
click at [66, 57] on div "Sài Gòn - Cần Giờ" at bounding box center [90, 60] width 122 height 7
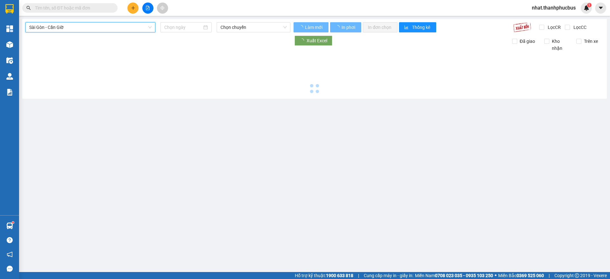
type input "[DATE]"
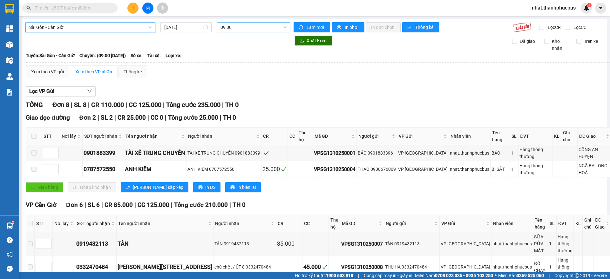
click at [231, 24] on span "09:00" at bounding box center [253, 28] width 66 height 10
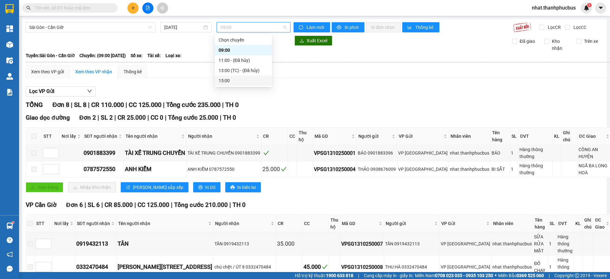
click at [242, 80] on div "15:00" at bounding box center [243, 80] width 50 height 7
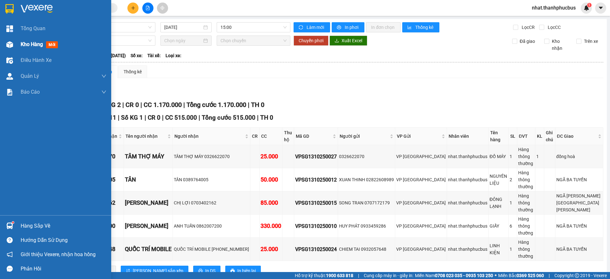
click at [1, 46] on div "Kho hàng mới" at bounding box center [55, 45] width 111 height 16
